Goal: Transaction & Acquisition: Purchase product/service

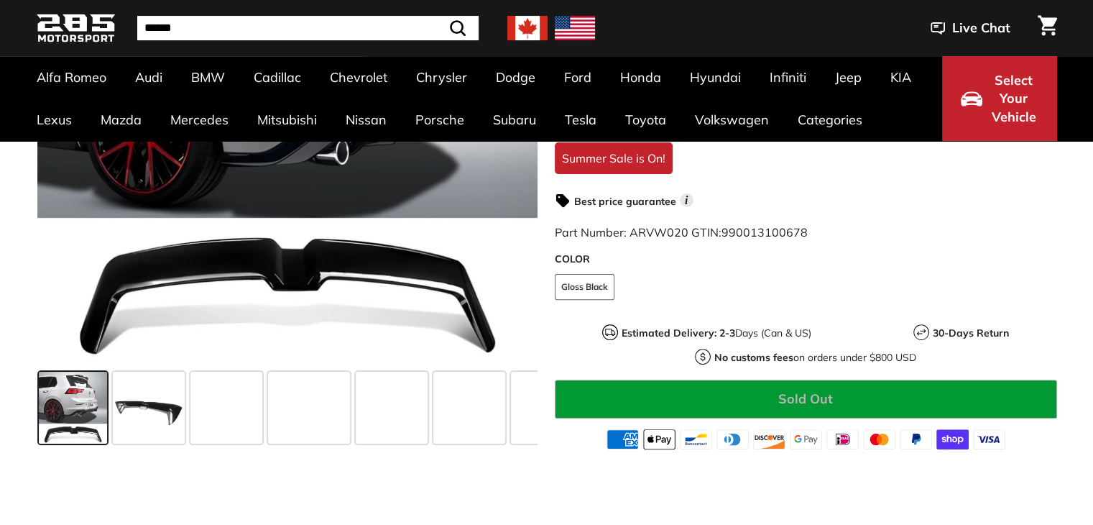
scroll to position [359, 0]
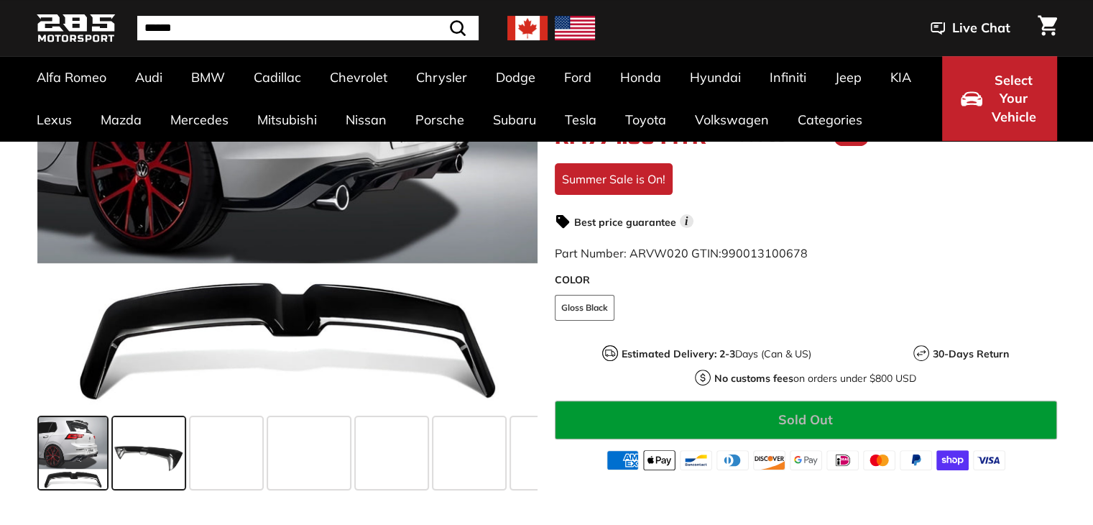
click at [131, 445] on span at bounding box center [149, 453] width 72 height 72
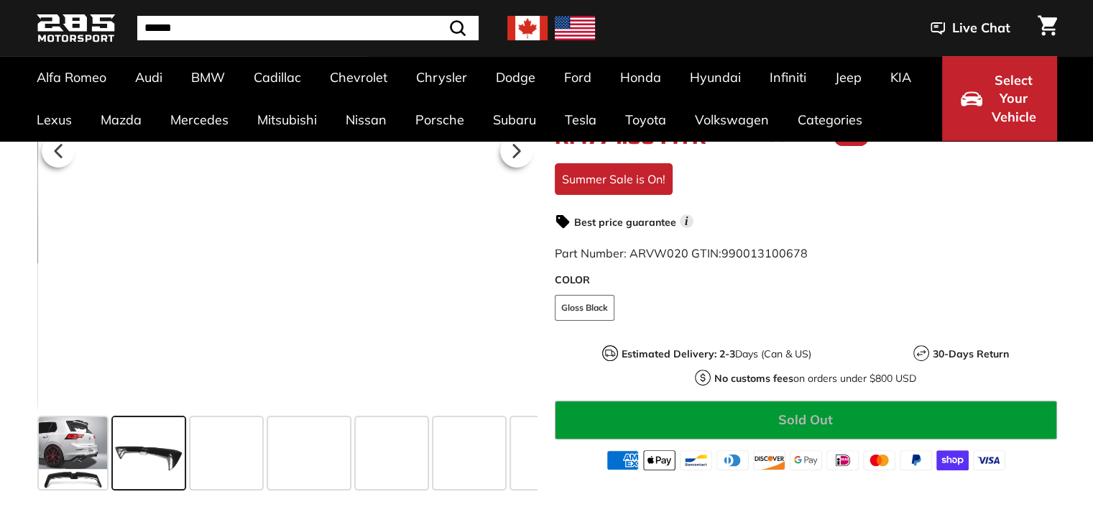
scroll to position [72, 0]
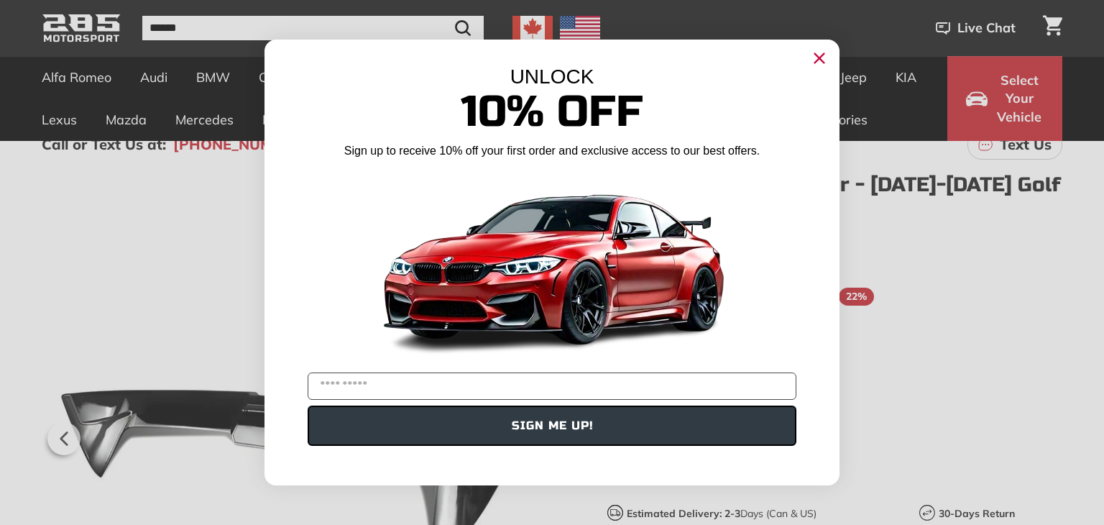
click at [823, 58] on circle "Close dialog" at bounding box center [819, 58] width 22 height 22
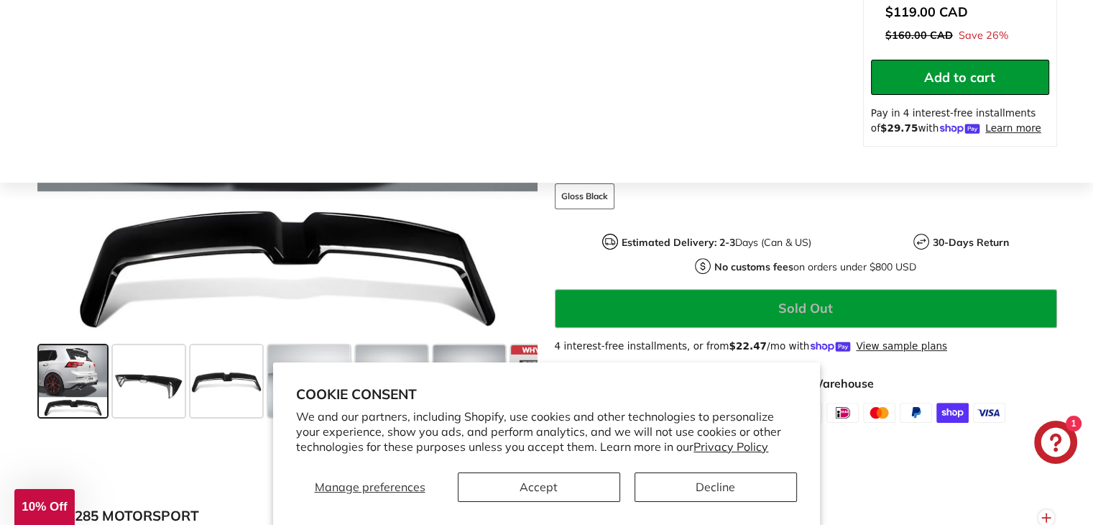
scroll to position [503, 0]
